Goal: Task Accomplishment & Management: Use online tool/utility

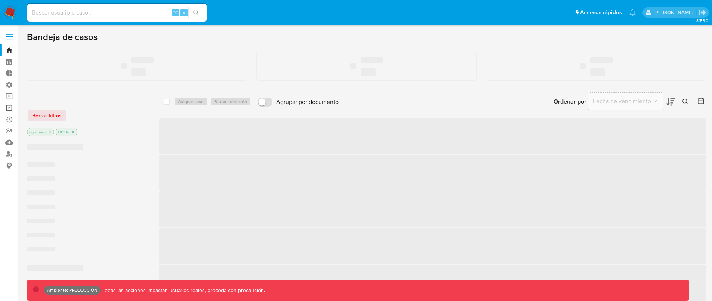
click at [9, 109] on link "Operaciones masivas" at bounding box center [44, 108] width 89 height 12
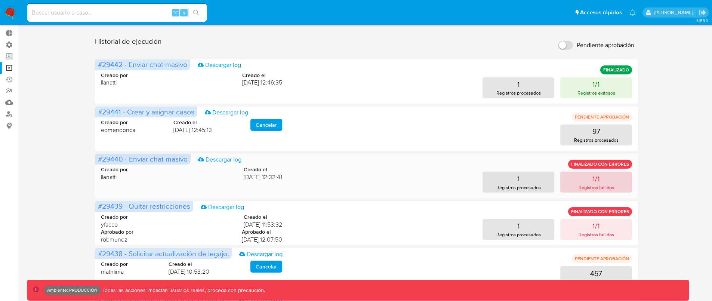
scroll to position [46, 0]
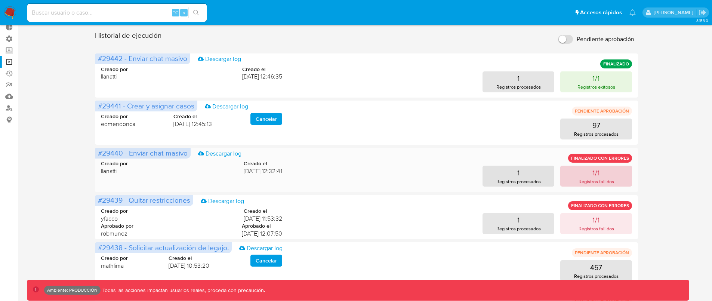
click at [603, 179] on p "Registros fallidos" at bounding box center [597, 181] width 36 height 7
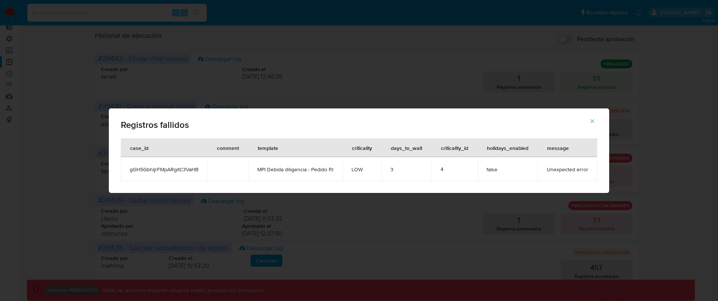
click at [175, 168] on span "gGH5GbhIjrFMpARgitC3VaHB" at bounding box center [164, 169] width 69 height 7
click at [594, 124] on span "button" at bounding box center [592, 121] width 7 height 16
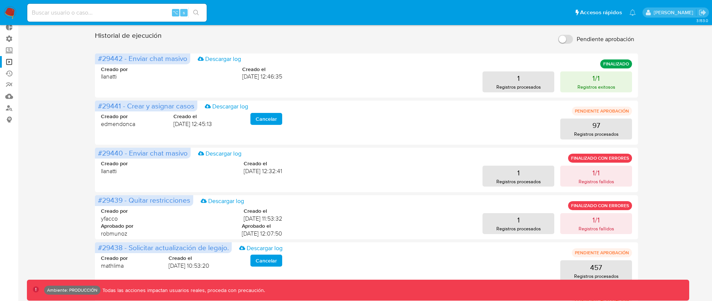
click at [127, 6] on div "⌥ s" at bounding box center [116, 13] width 179 height 18
click at [125, 12] on input at bounding box center [116, 13] width 179 height 10
paste input "gGH5GbhIjrFMpARgitC3VaHB"
type input "gGH5GbhIjrFMpARgitC3VaHB"
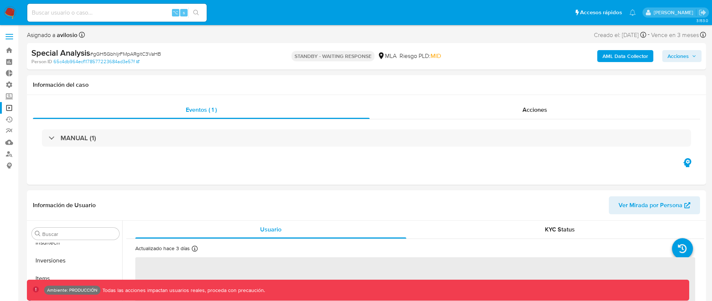
scroll to position [352, 0]
select select "10"
click at [541, 112] on span "Acciones" at bounding box center [535, 109] width 25 height 9
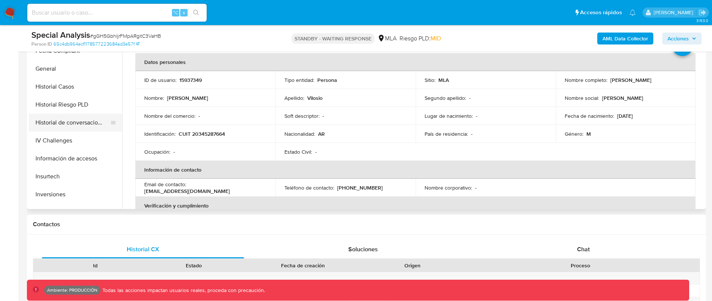
scroll to position [209, 0]
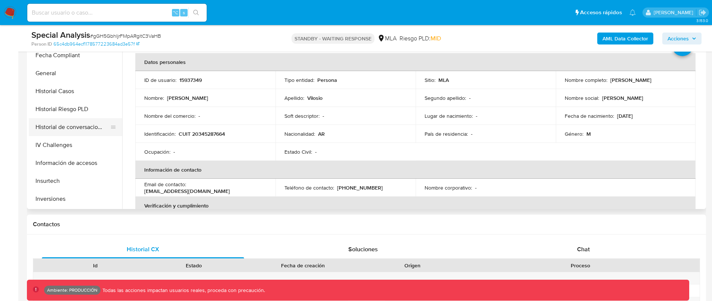
click at [79, 130] on button "Historial de conversaciones" at bounding box center [72, 127] width 87 height 18
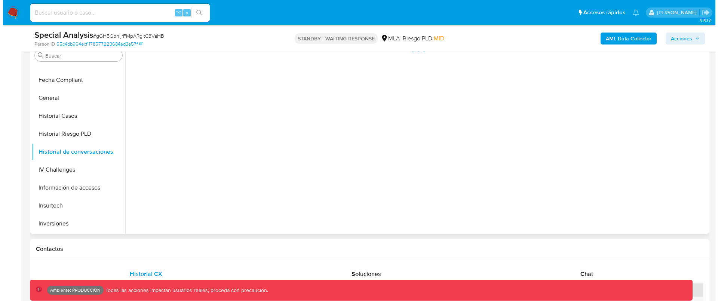
scroll to position [176, 0]
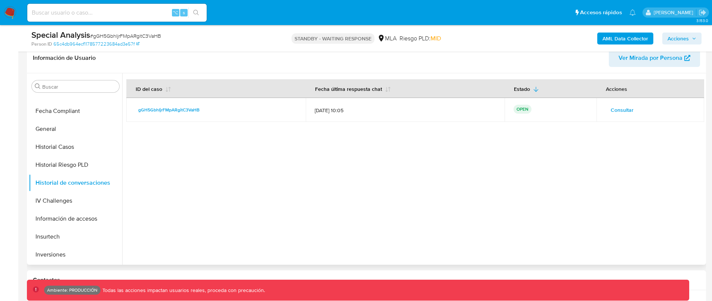
click at [621, 111] on span "Consultar" at bounding box center [622, 110] width 23 height 10
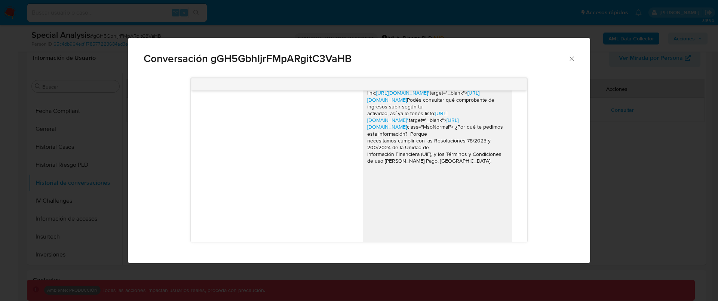
scroll to position [958, 0]
click at [407, 98] on link "https://www.mercadopago.com.ar/kyc?initiative=ko-uif2-v3-high-risk&landing=true"" at bounding box center [402, 93] width 53 height 7
click at [389, 98] on link "https://www.mercadopago.com.ar/kyc?initiative=ko-uif2-v3-high-risk&landing=true"" at bounding box center [402, 93] width 53 height 7
click at [421, 98] on link "https://www.mercadopago.com.ar/kyc?initiative=ko-uif2-v3-high-risk&landing=true"" at bounding box center [402, 93] width 53 height 7
click at [431, 162] on div "Hola, para que sigas generando rendimientos y que tu cuenta no quede deshabilit…" at bounding box center [437, 128] width 141 height 265
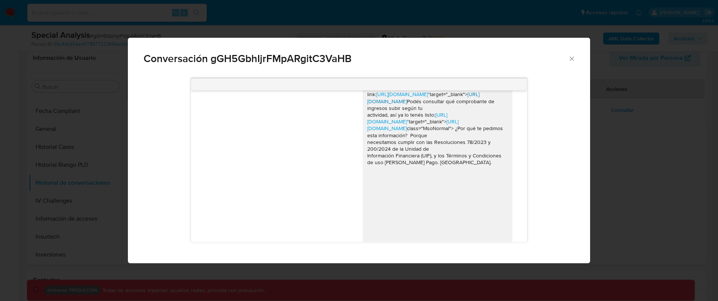
drag, startPoint x: 449, startPoint y: 175, endPoint x: 399, endPoint y: 171, distance: 50.7
click at [399, 171] on div "Hola, para que sigas generando rendimientos y que tu cuenta no quede deshabilit…" at bounding box center [437, 128] width 141 height 265
copy link "https://www.mercadopago.com.ar/kyc?initiative=ko-uif2-v3-high-risk&landing=true"
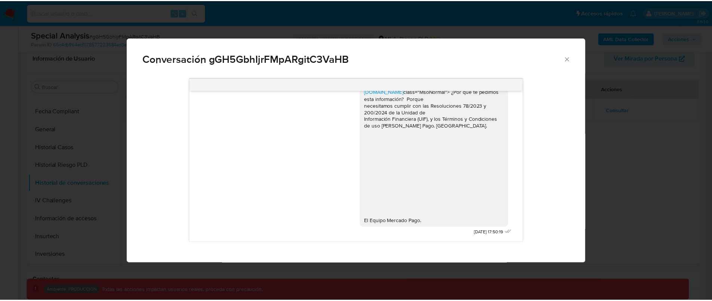
scroll to position [1050, 0]
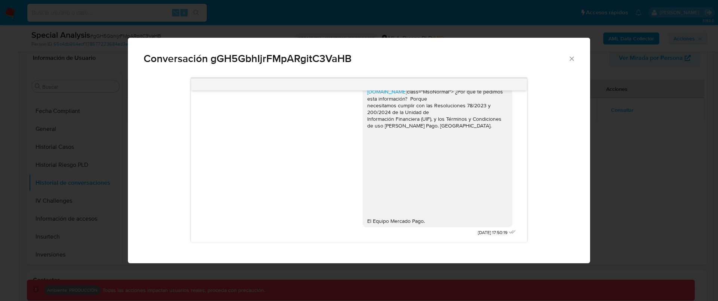
click at [476, 207] on div "Hola, para que sigas generando rendimientos y que tu cuenta no quede deshabilit…" at bounding box center [437, 91] width 141 height 265
click at [569, 61] on icon "Cerrar" at bounding box center [571, 58] width 7 height 7
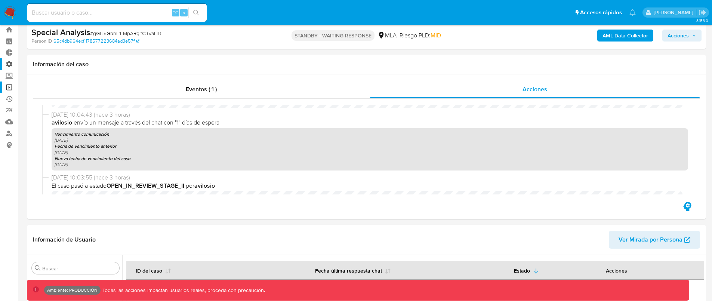
scroll to position [0, 0]
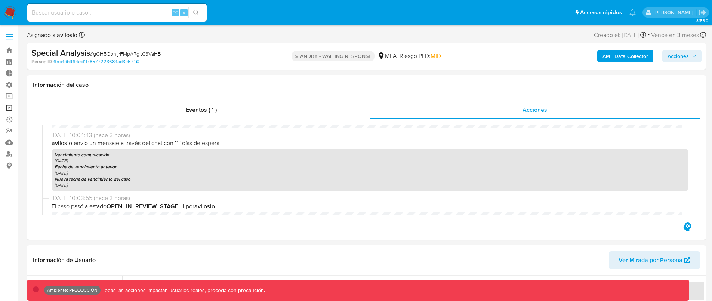
click at [8, 106] on link "Operaciones masivas" at bounding box center [44, 108] width 89 height 12
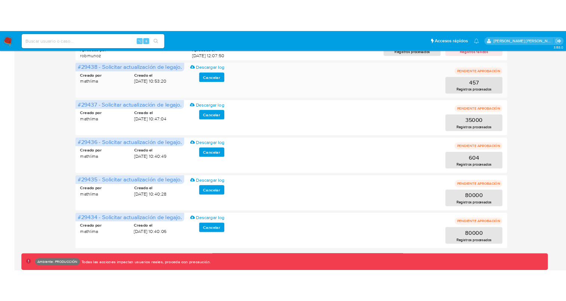
scroll to position [297, 0]
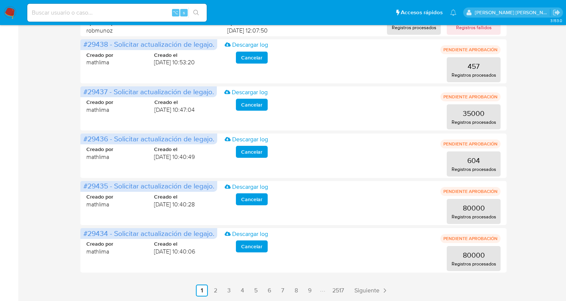
click at [214, 291] on link "2" at bounding box center [215, 291] width 12 height 12
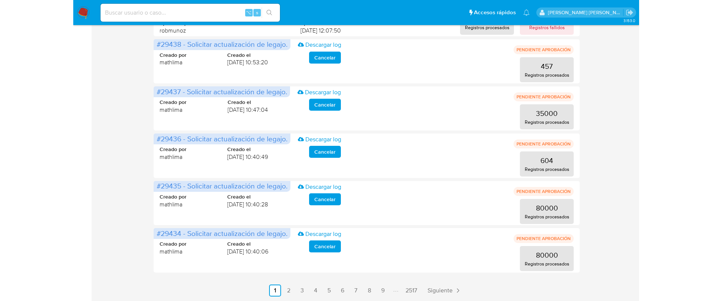
scroll to position [0, 0]
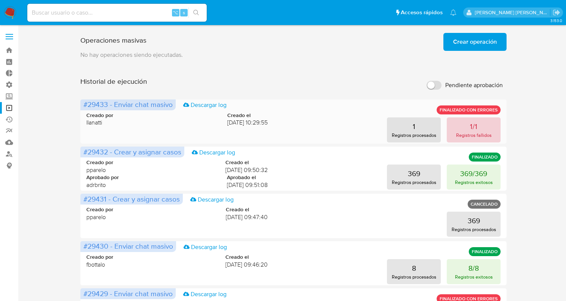
click at [482, 129] on button "1/1 Registros fallidos" at bounding box center [474, 129] width 54 height 25
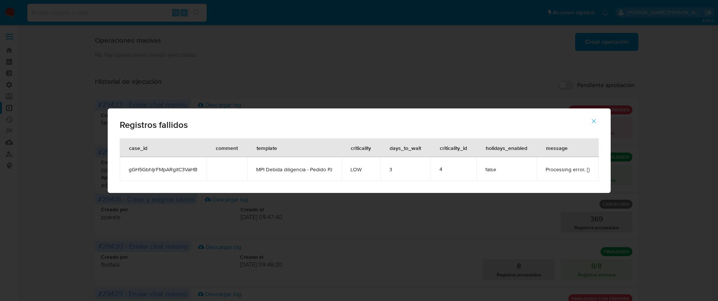
click at [592, 119] on icon "button" at bounding box center [594, 121] width 4 height 4
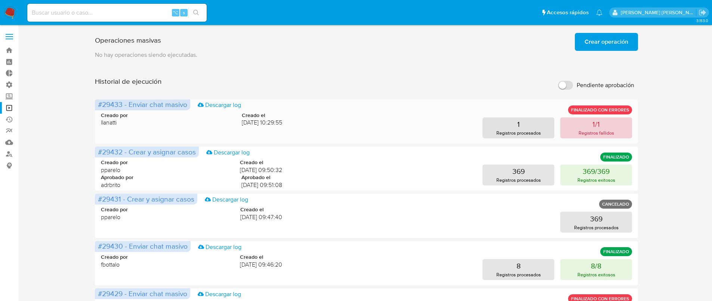
click at [590, 128] on button "1/1 Registros fallidos" at bounding box center [596, 127] width 72 height 21
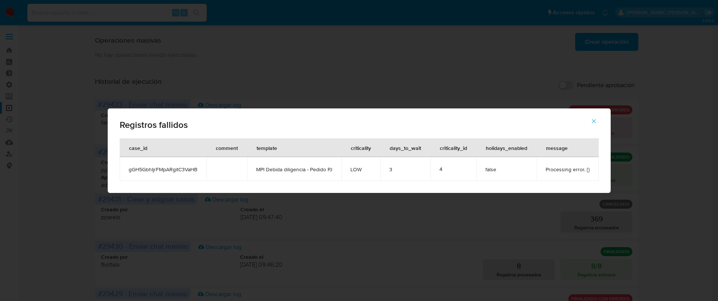
click at [185, 169] on span "gGH5GbhIjrFMpARgitC3VaHB" at bounding box center [163, 169] width 69 height 7
click at [590, 120] on icon "button" at bounding box center [593, 121] width 7 height 7
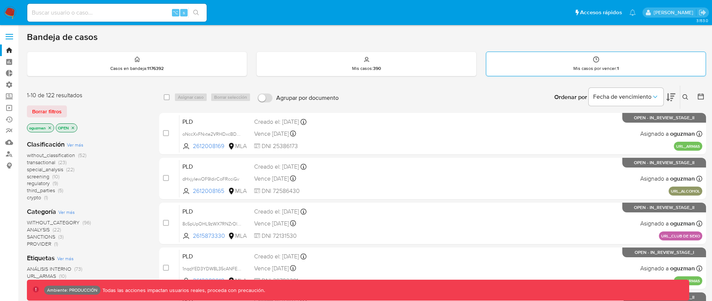
click at [643, 70] on div "Mis casos por vencer : 1" at bounding box center [595, 64] width 219 height 24
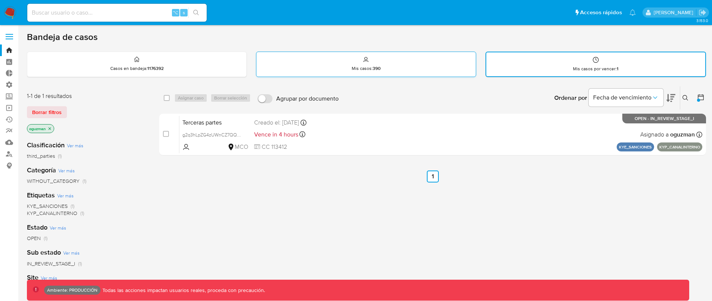
click at [393, 68] on div "Mis casos : 390" at bounding box center [366, 64] width 219 height 24
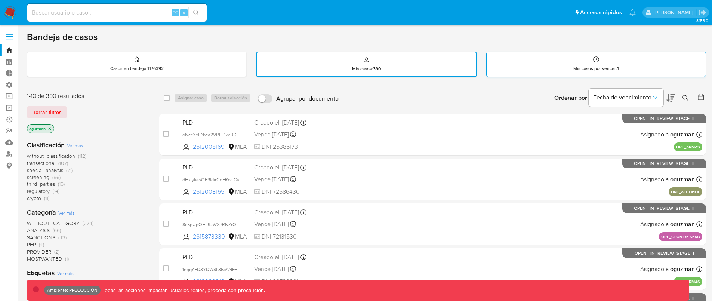
drag, startPoint x: 514, startPoint y: 66, endPoint x: 492, endPoint y: 68, distance: 22.1
click at [514, 66] on div "Mis casos por vencer : 1" at bounding box center [596, 64] width 219 height 24
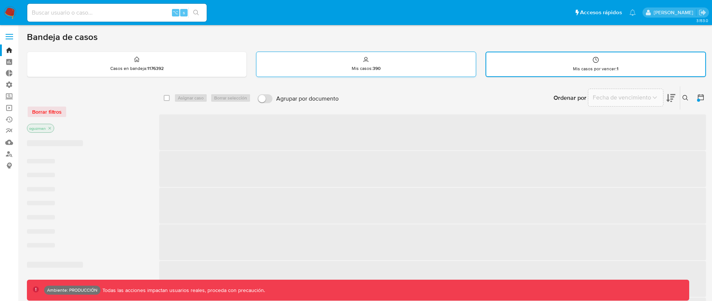
click at [369, 65] on div "Mis casos : 390" at bounding box center [366, 64] width 219 height 24
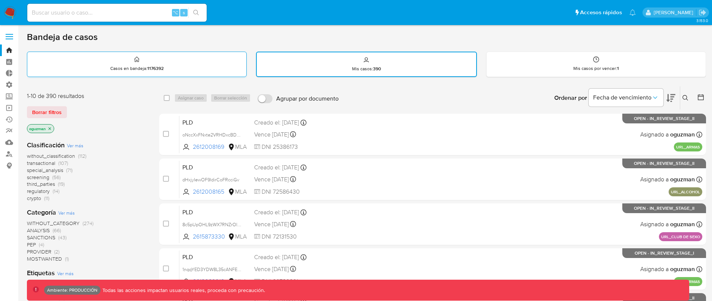
click at [199, 67] on div "Casos en bandeja : 1176392" at bounding box center [136, 64] width 219 height 24
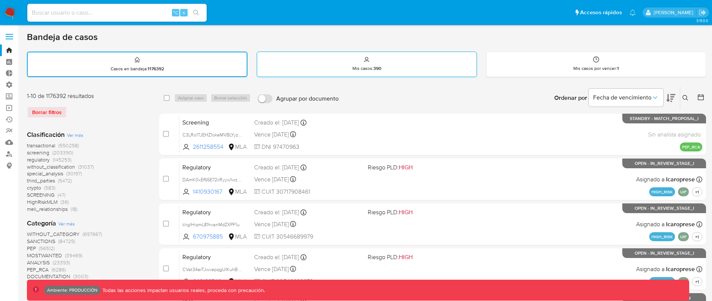
drag, startPoint x: 340, startPoint y: 69, endPoint x: 358, endPoint y: 69, distance: 18.0
click at [341, 69] on div "Mis casos : 390" at bounding box center [366, 64] width 219 height 24
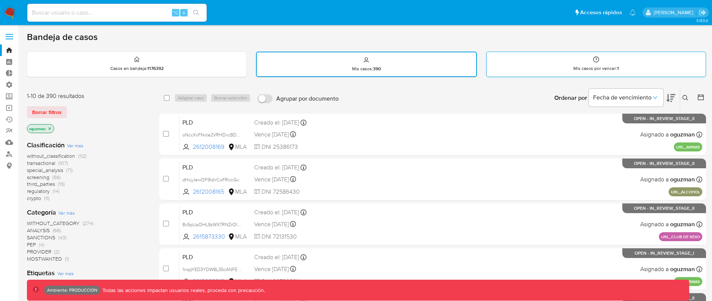
click at [604, 67] on p "Mis casos por vencer : 1" at bounding box center [597, 68] width 46 height 6
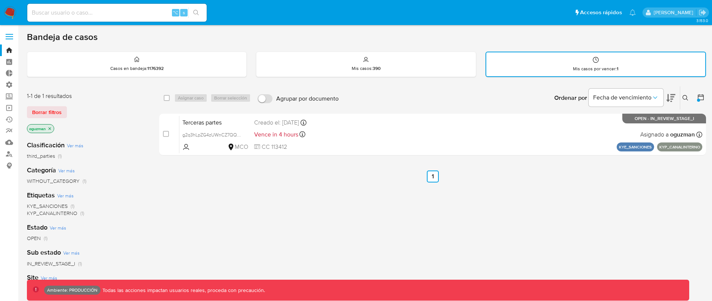
click at [508, 87] on div "Ordenar por Fecha de vencimiento No es posible ordenar los resultados mientras …" at bounding box center [525, 97] width 364 height 23
